Goal: Information Seeking & Learning: Learn about a topic

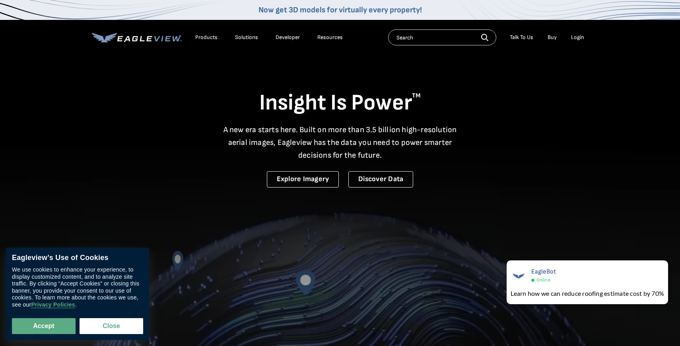
click at [208, 40] on div "Products" at bounding box center [206, 37] width 22 height 7
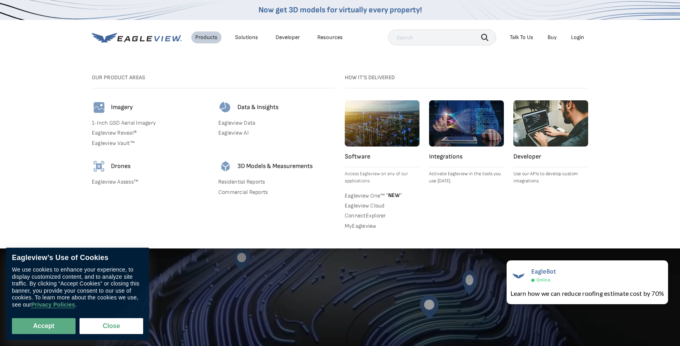
click at [243, 124] on link "Eagleview Data" at bounding box center [276, 122] width 117 height 7
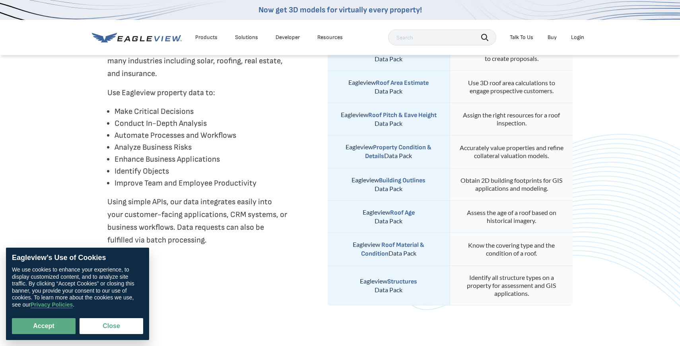
scroll to position [355, 0]
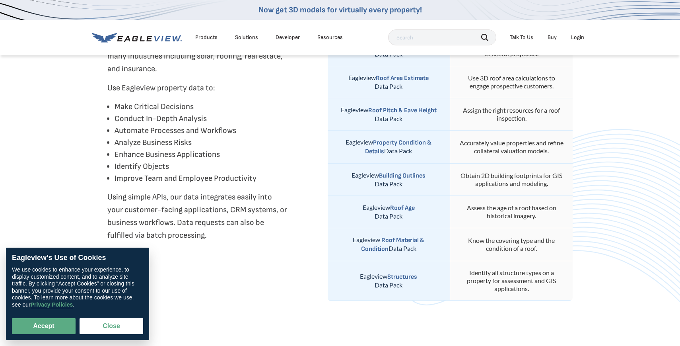
click at [244, 41] on div "Solutions" at bounding box center [246, 37] width 23 height 7
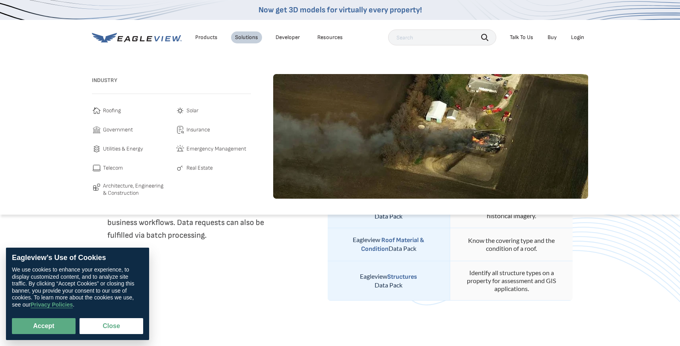
click at [210, 149] on span "Emergency Management" at bounding box center [217, 149] width 60 height 10
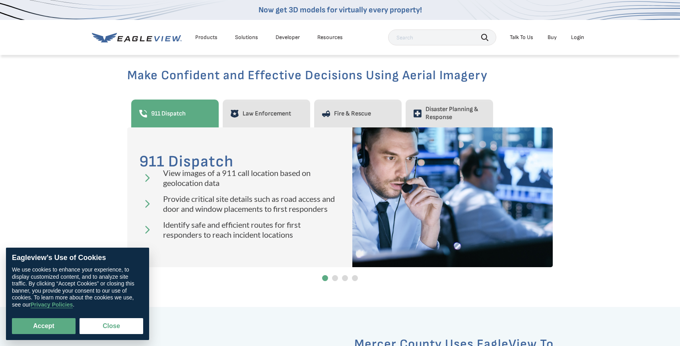
scroll to position [261, 0]
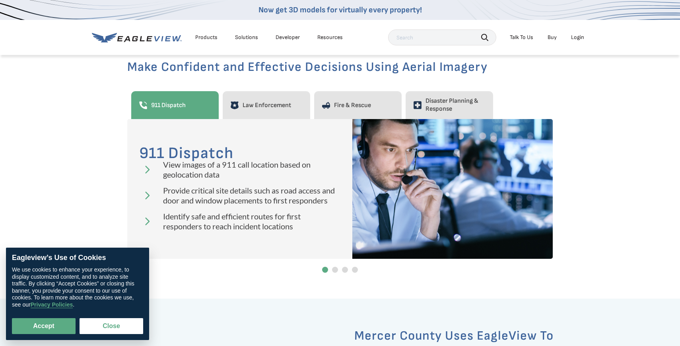
click at [435, 101] on span "Disaster Planning & Response" at bounding box center [456, 105] width 60 height 16
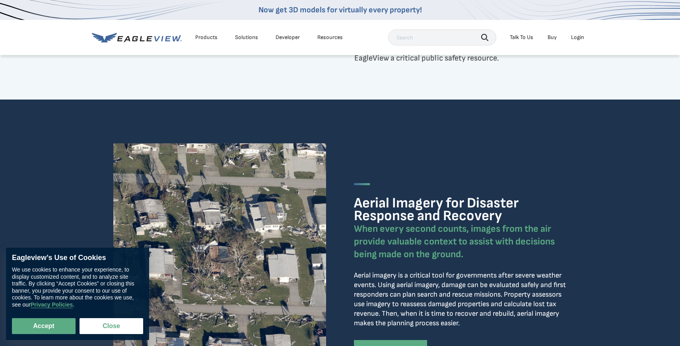
scroll to position [692, 0]
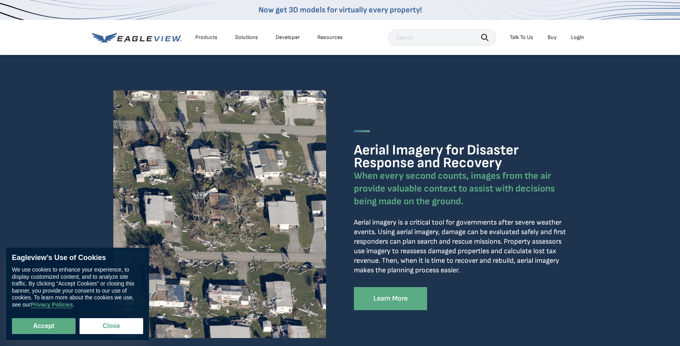
click at [395, 191] on p "When every second counts, images from the air provide valuable context to assis…" at bounding box center [460, 188] width 213 height 38
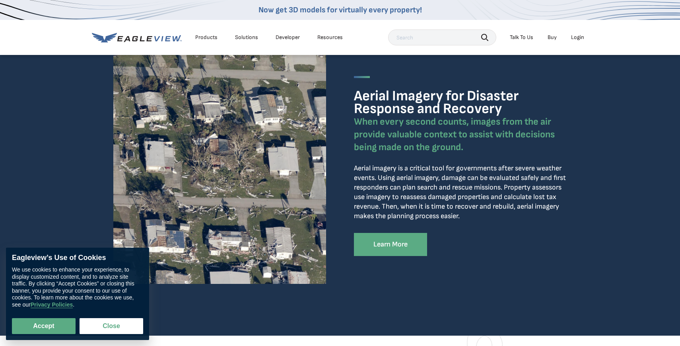
click at [395, 191] on p "Aerial imagery is a critical tool for governments after severe weather events. …" at bounding box center [460, 192] width 213 height 57
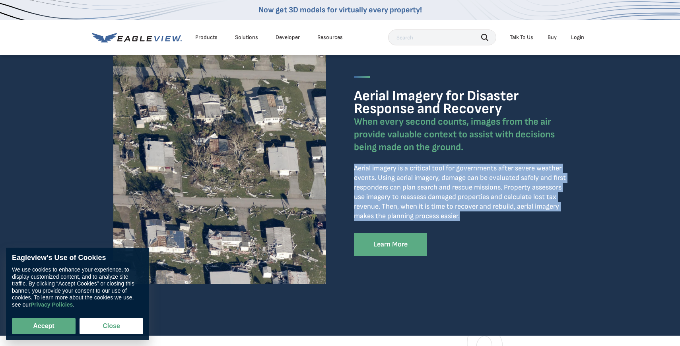
click at [395, 191] on p "Aerial imagery is a critical tool for governments after severe weather events. …" at bounding box center [460, 192] width 213 height 57
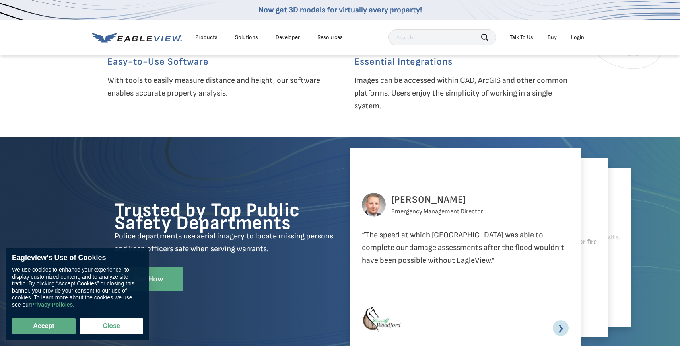
scroll to position [1371, 0]
